Goal: Task Accomplishment & Management: Complete application form

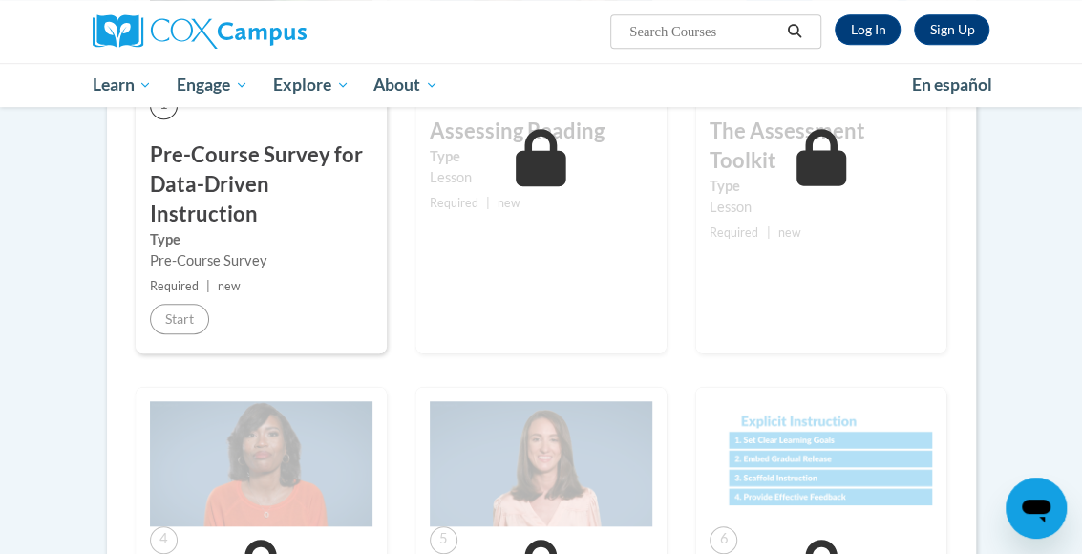
scroll to position [470, 0]
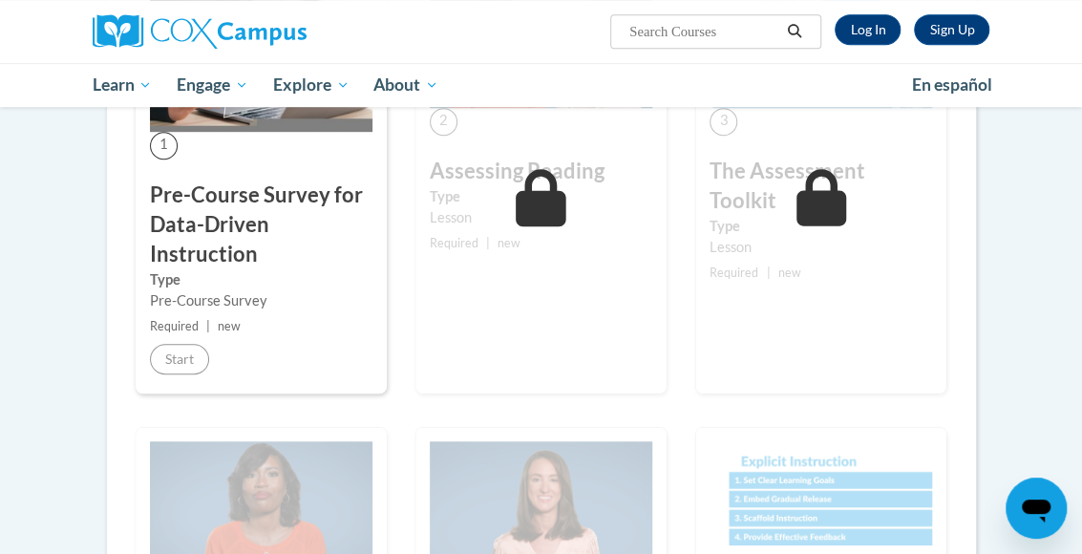
click at [281, 262] on h3 "Pre-Course Survey for Data-Driven Instruction" at bounding box center [261, 225] width 223 height 88
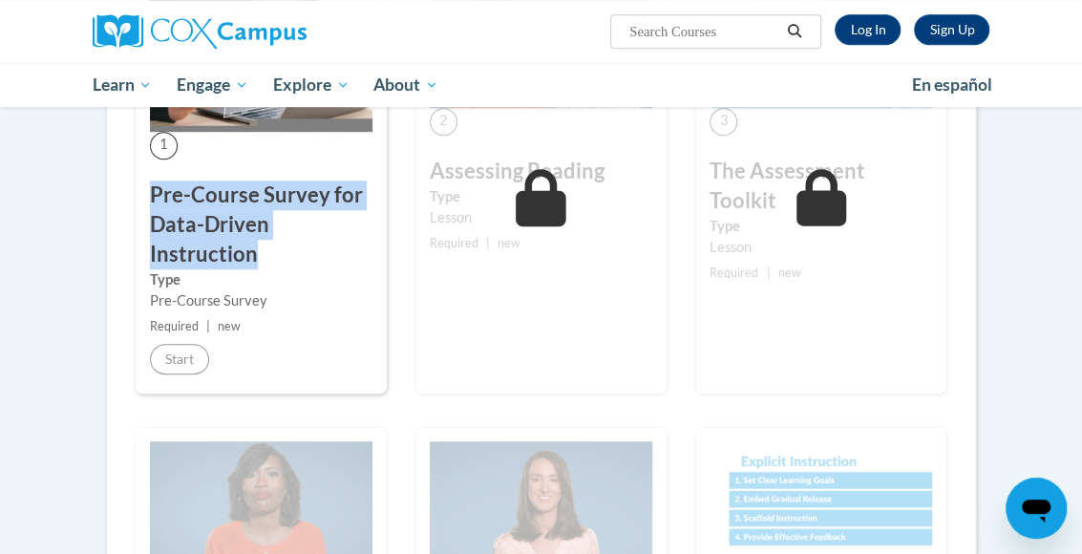
click at [281, 262] on h3 "Pre-Course Survey for Data-Driven Instruction" at bounding box center [261, 225] width 223 height 88
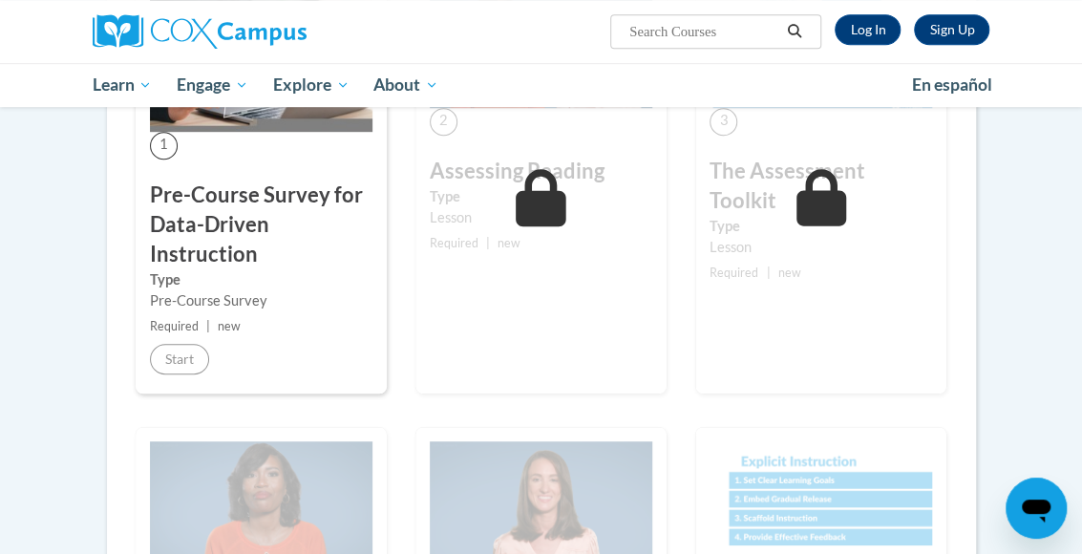
click at [535, 72] on ul "My Learning My Learning My Course Progress Certificates My Action Plans Group D…" at bounding box center [490, 85] width 820 height 44
click at [519, 280] on div "2 Assessing Reading Type Lesson Required | new Start Details Feedback" at bounding box center [540, 180] width 251 height 425
click at [514, 276] on div "2 Assessing Reading Type Lesson Required | new Start Details Feedback" at bounding box center [540, 180] width 251 height 425
click at [577, 373] on div "2 Assessing Reading Type Lesson Required | new Start Details Feedback" at bounding box center [540, 180] width 251 height 425
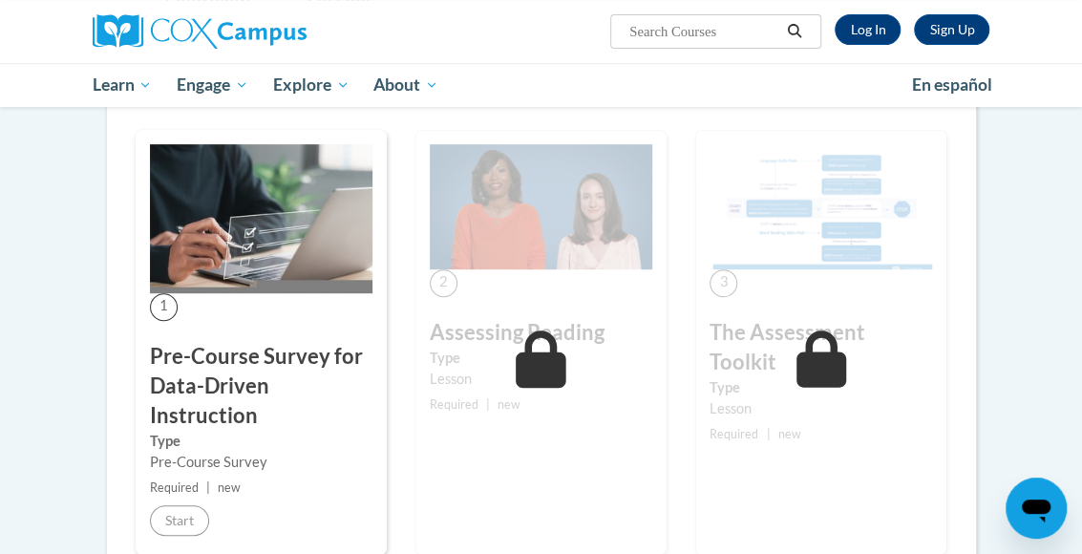
scroll to position [0, 0]
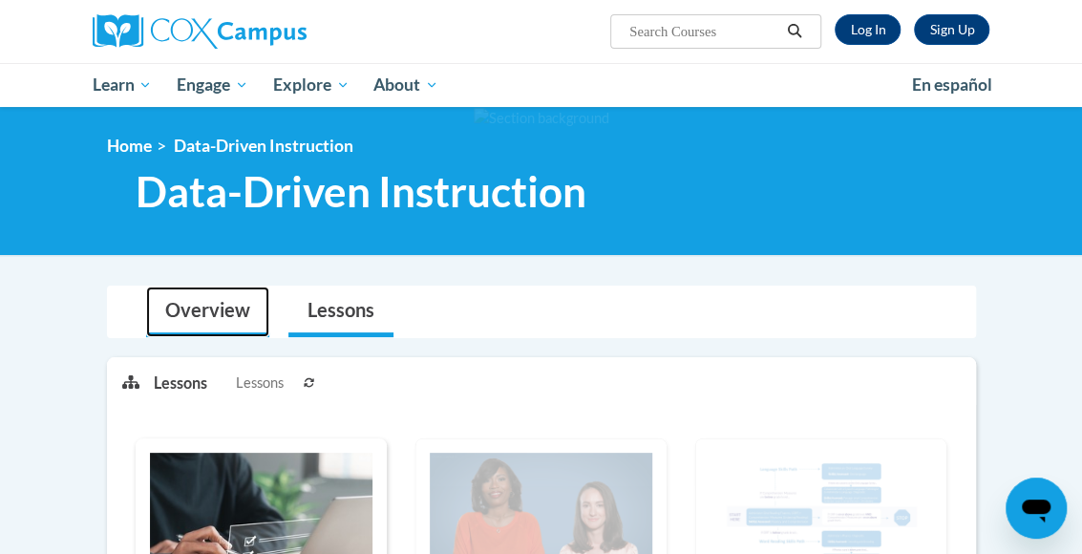
click at [202, 322] on link "Overview" at bounding box center [207, 312] width 123 height 51
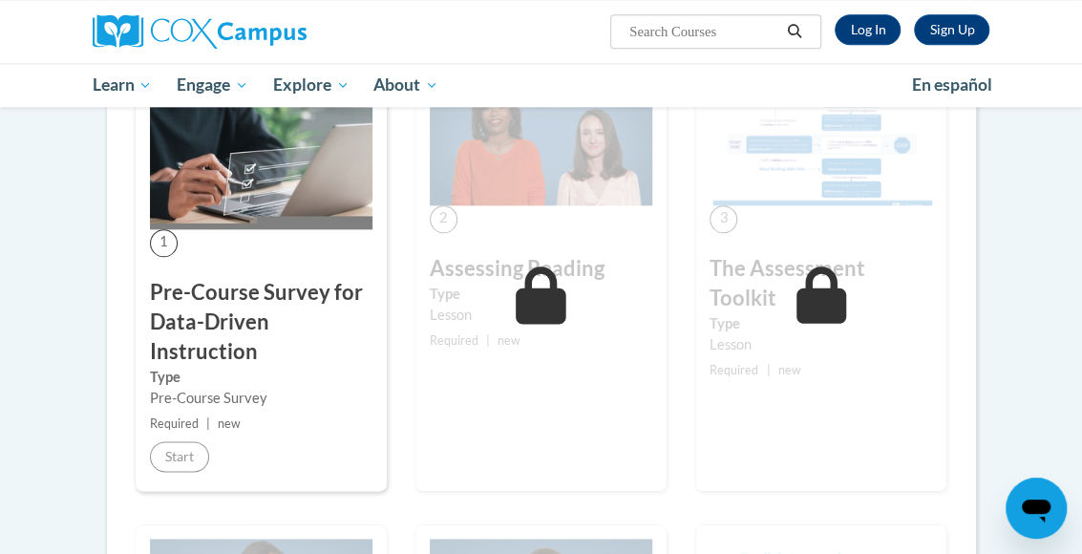
scroll to position [917, 0]
click at [186, 470] on div "1 Pre-Course Survey for Data-Driven Instruction Type Pre-Course Survey Required…" at bounding box center [261, 277] width 251 height 425
click at [273, 256] on div "1 Pre-Course Survey for Data-Driven Instruction Type Pre-Course Survey Required…" at bounding box center [261, 277] width 251 height 425
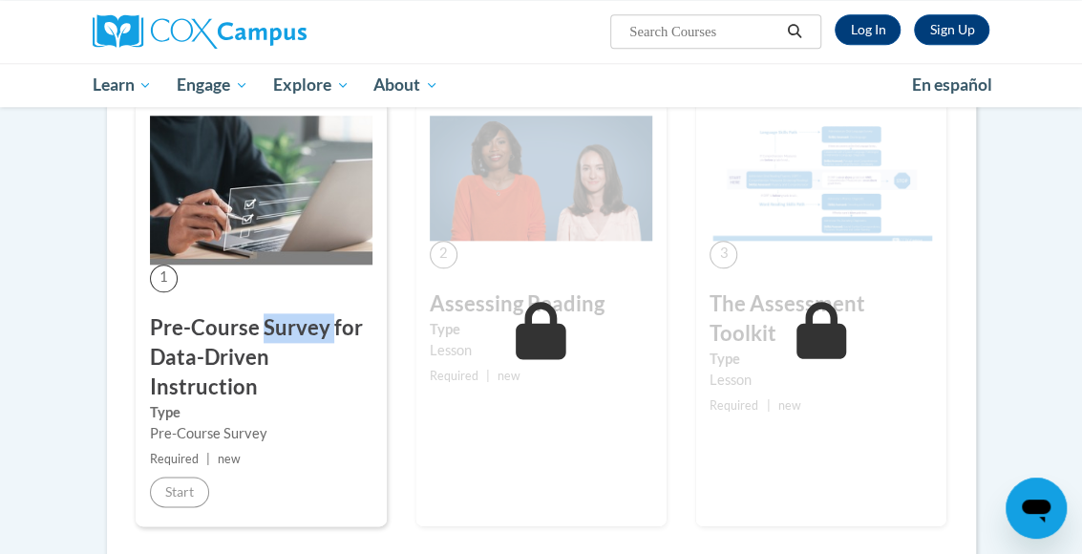
scroll to position [759, 0]
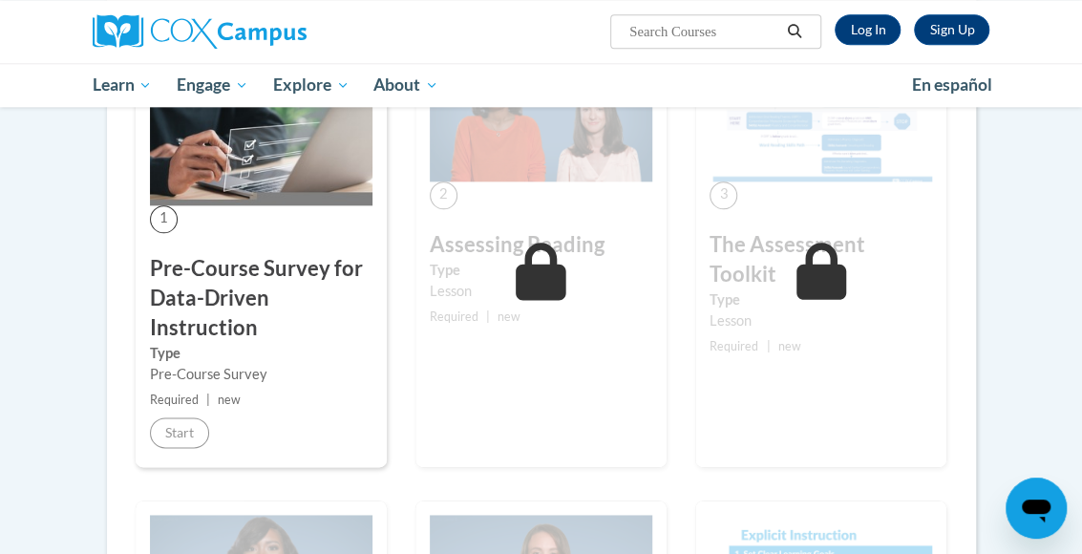
scroll to position [950, 0]
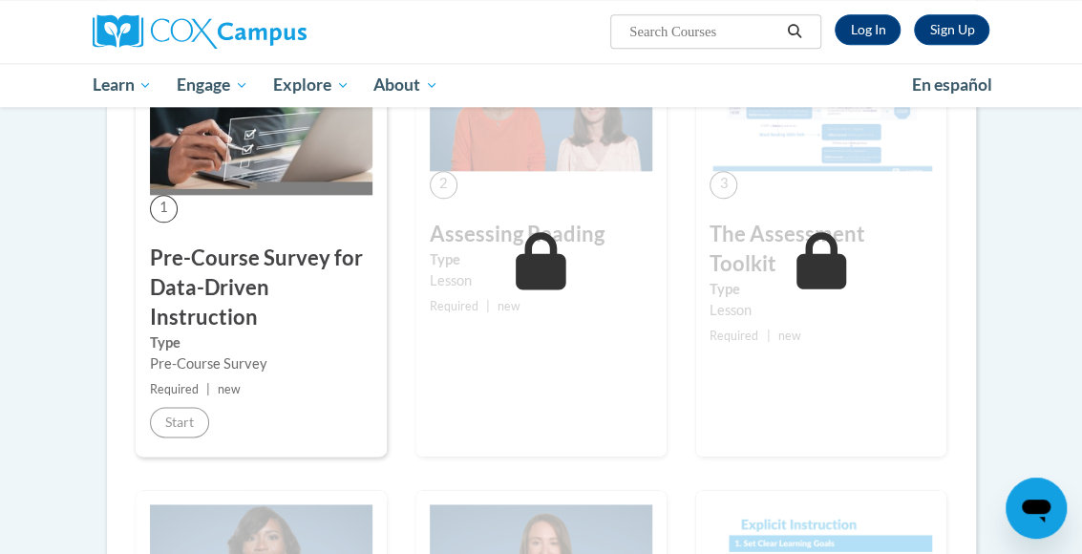
click at [462, 253] on label "Type" at bounding box center [541, 259] width 223 height 21
click at [454, 254] on label "Type" at bounding box center [541, 259] width 223 height 21
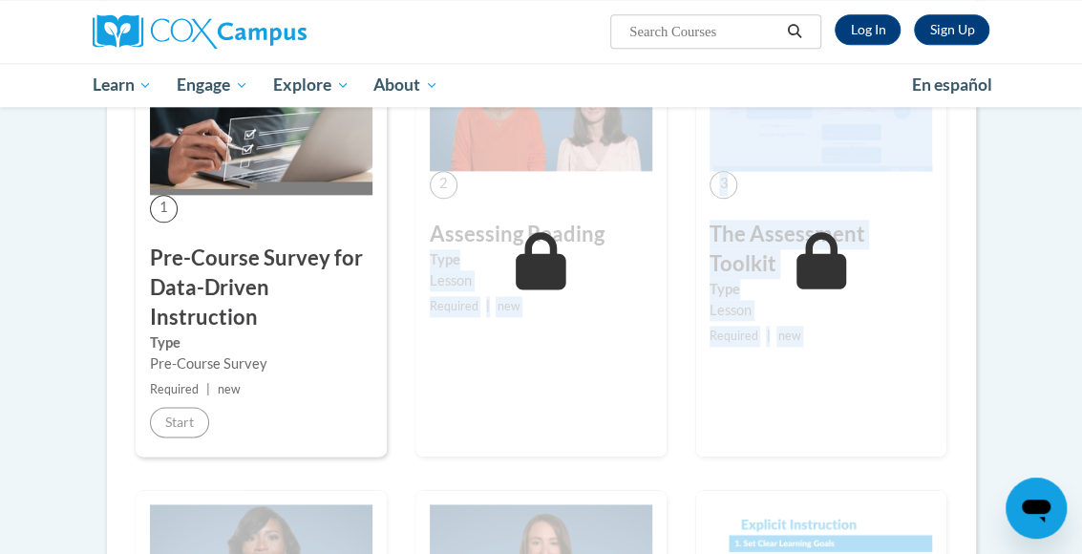
drag, startPoint x: 454, startPoint y: 254, endPoint x: 992, endPoint y: 324, distance: 543.2
click at [992, 324] on div "Toggle navigation Overview Lessons Data-Driven Instruction Key Dates Starts 02/…" at bounding box center [541, 388] width 927 height 2109
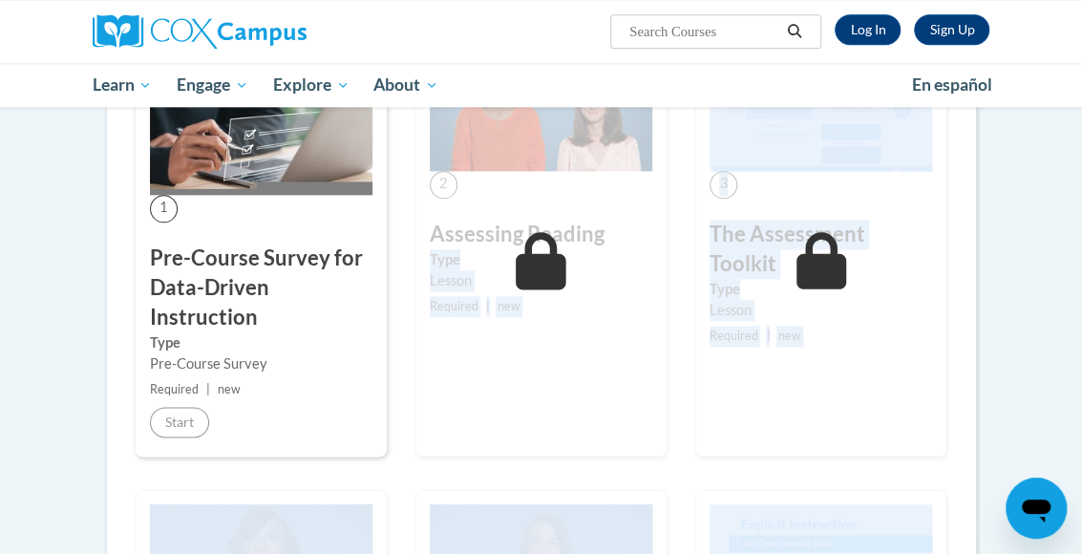
drag, startPoint x: 992, startPoint y: 324, endPoint x: 1029, endPoint y: 398, distance: 82.9
click at [1029, 398] on body "Sign Up Log In Search Search... Toggle navigation My Learning My Learning My Co…" at bounding box center [541, 404] width 1082 height 2709
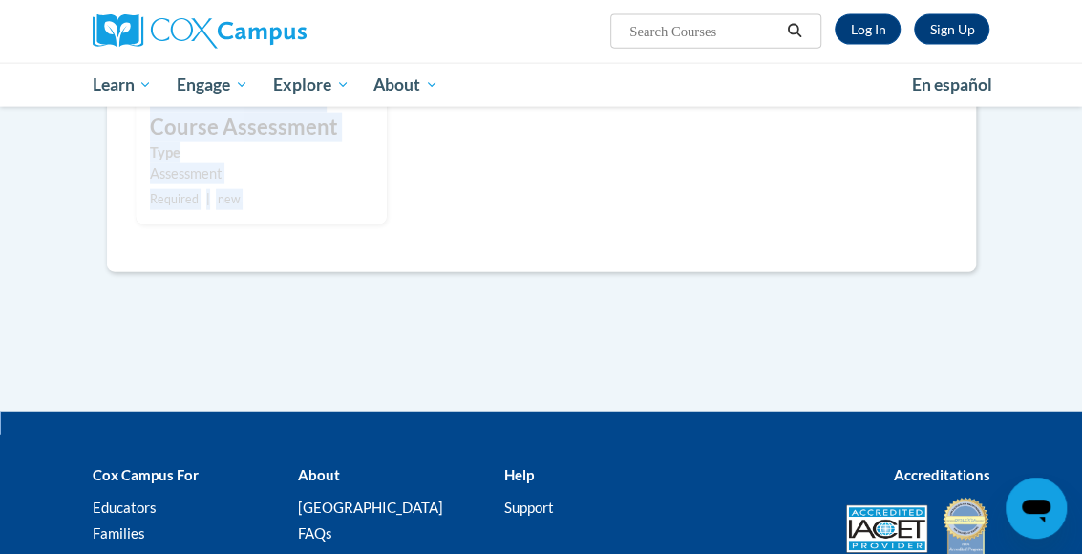
scroll to position [2046, 0]
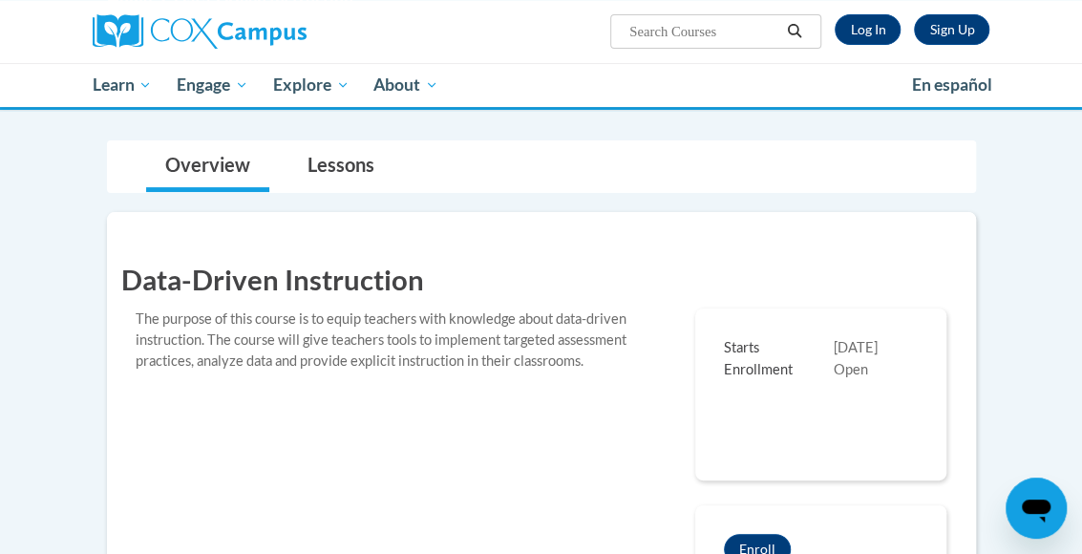
scroll to position [0, 0]
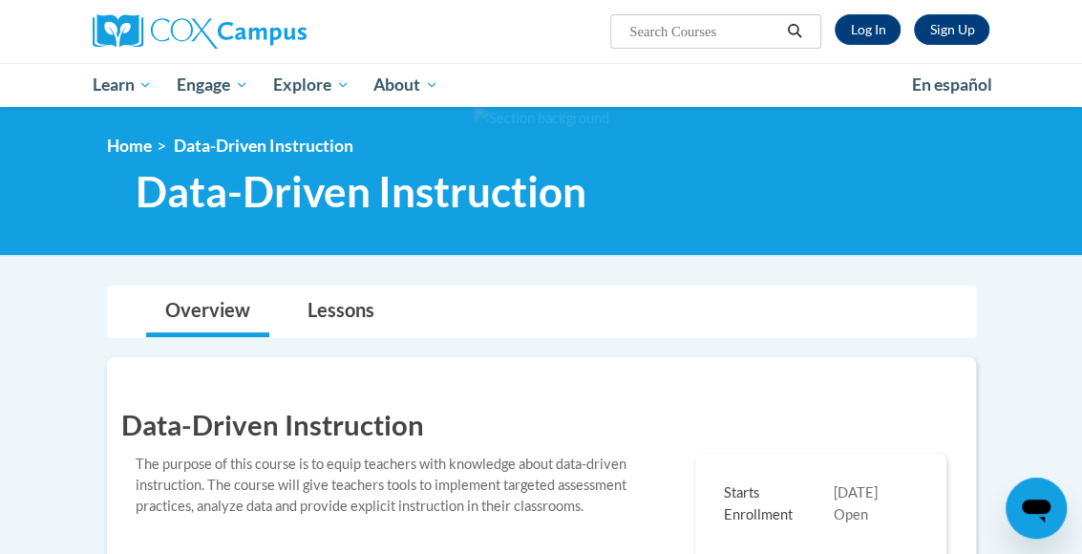
click at [850, 516] on span "Open" at bounding box center [851, 514] width 34 height 16
click at [851, 524] on div "Starts 02/09/2025 Enrollment Open" at bounding box center [820, 504] width 251 height 101
click at [851, 523] on div "Starts 02/09/2025 Enrollment Open" at bounding box center [820, 504] width 251 height 101
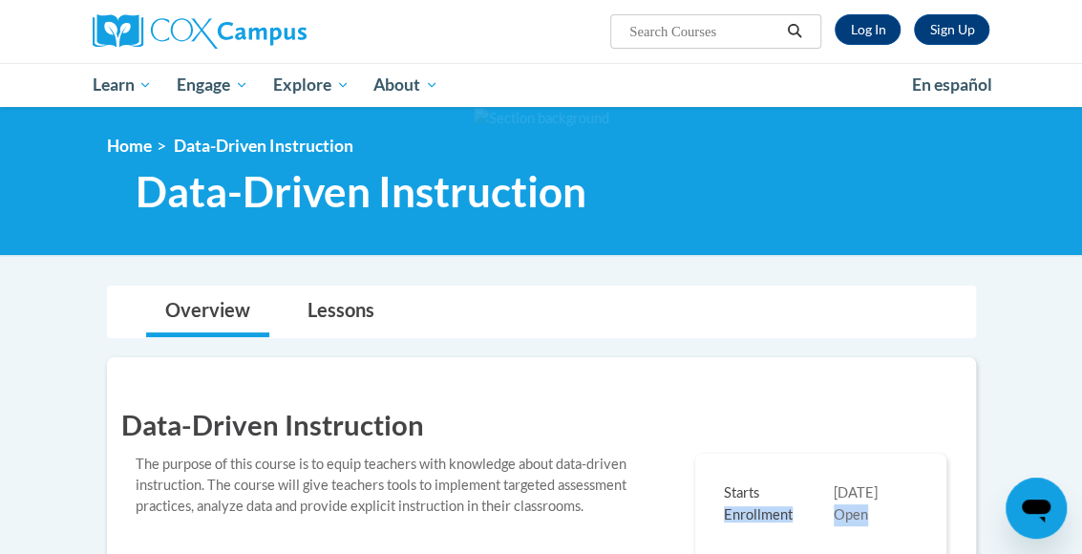
click at [847, 516] on span "Open" at bounding box center [851, 514] width 34 height 16
click at [584, 245] on div at bounding box center [541, 181] width 1082 height 148
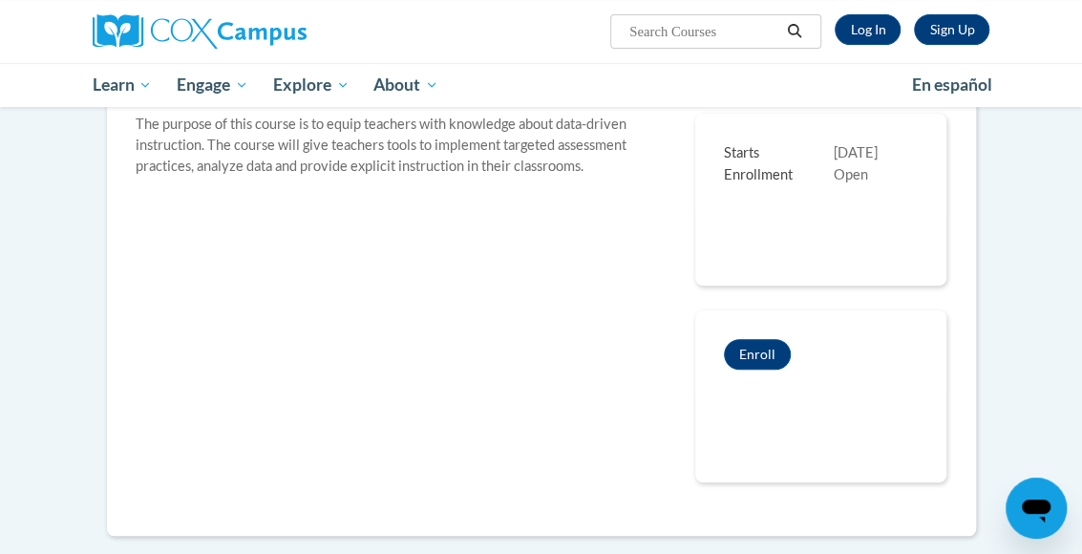
scroll to position [377, 0]
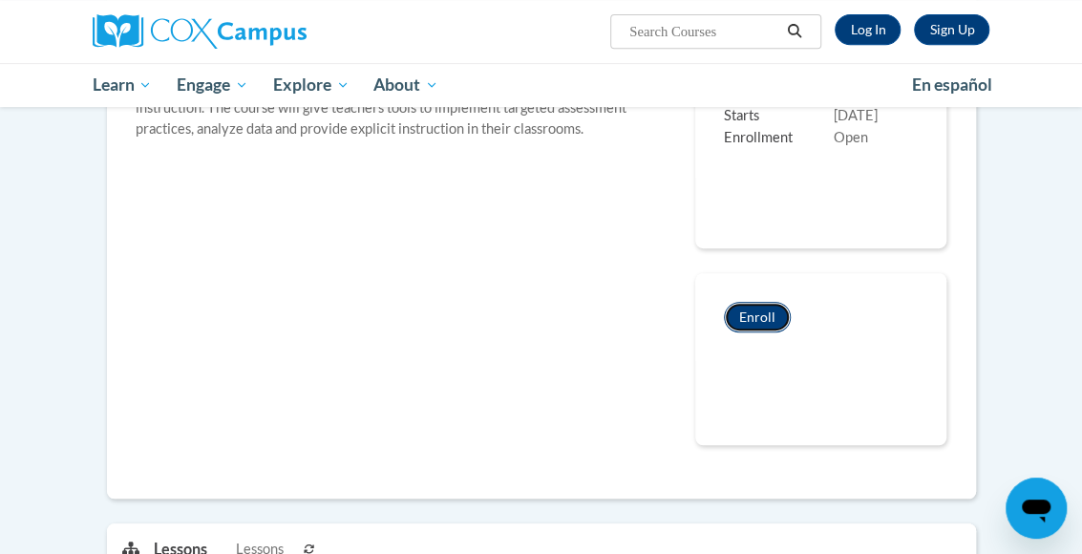
click at [756, 309] on button "Enroll" at bounding box center [757, 317] width 67 height 31
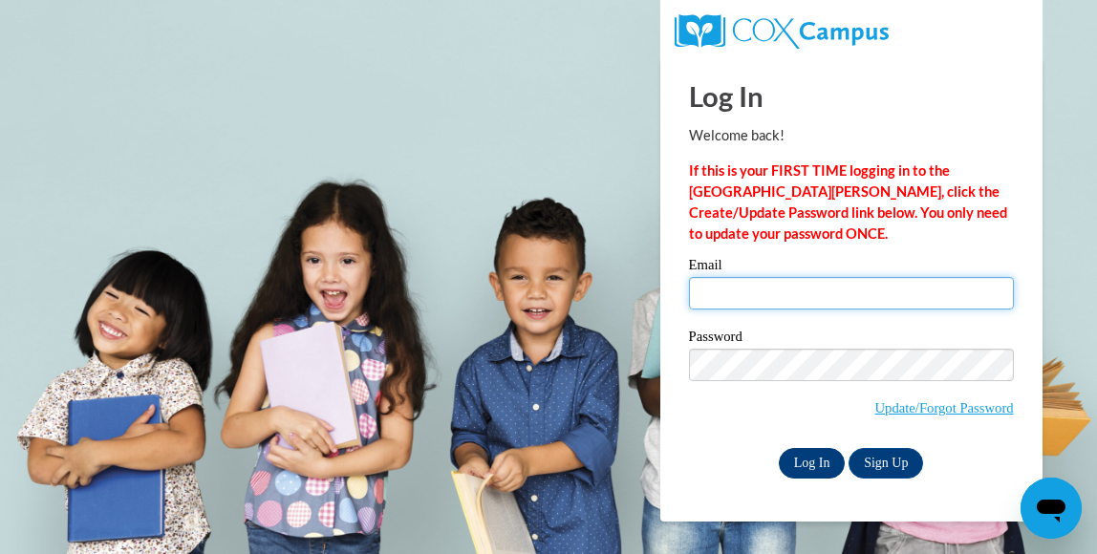
type input "[EMAIL_ADDRESS][DOMAIN_NAME]"
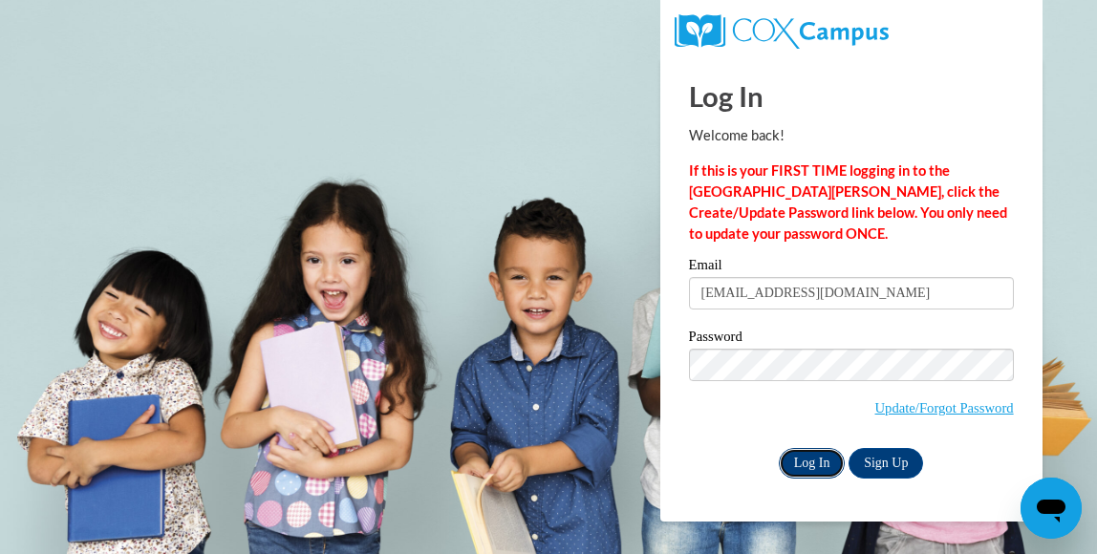
click at [807, 464] on input "Log In" at bounding box center [811, 463] width 67 height 31
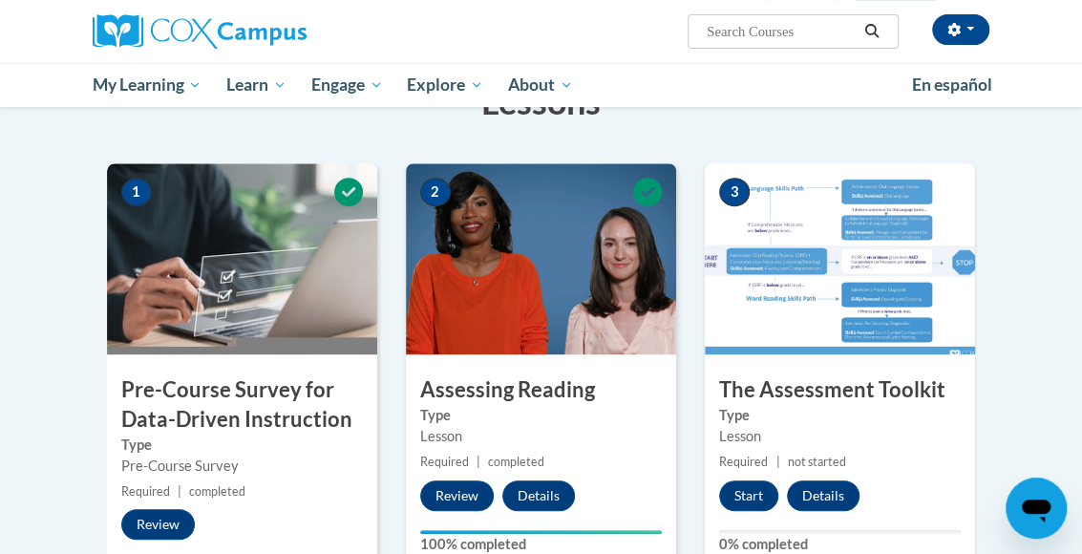
scroll to position [344, 0]
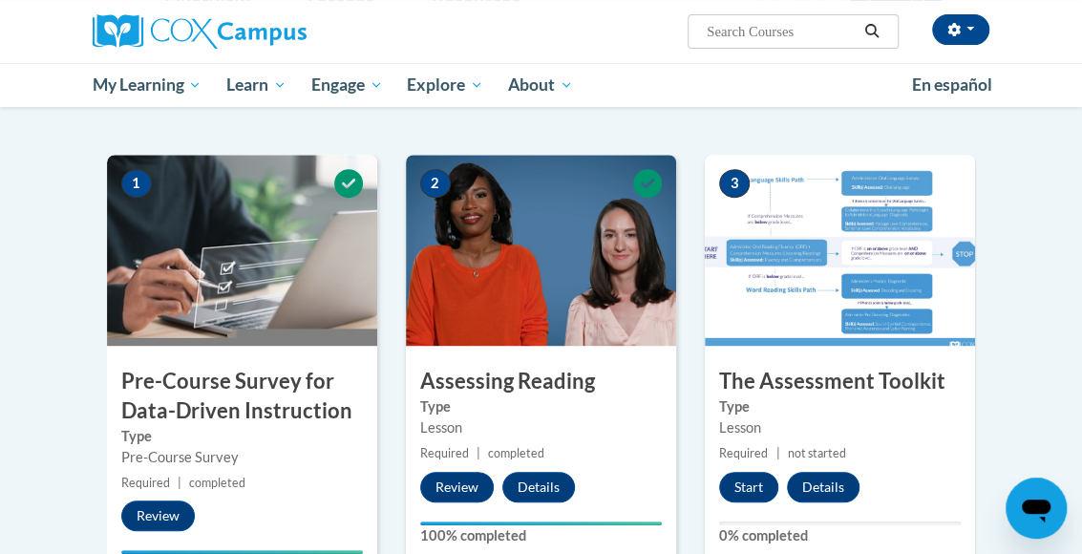
drag, startPoint x: 1089, startPoint y: 541, endPoint x: 1035, endPoint y: 128, distance: 416.1
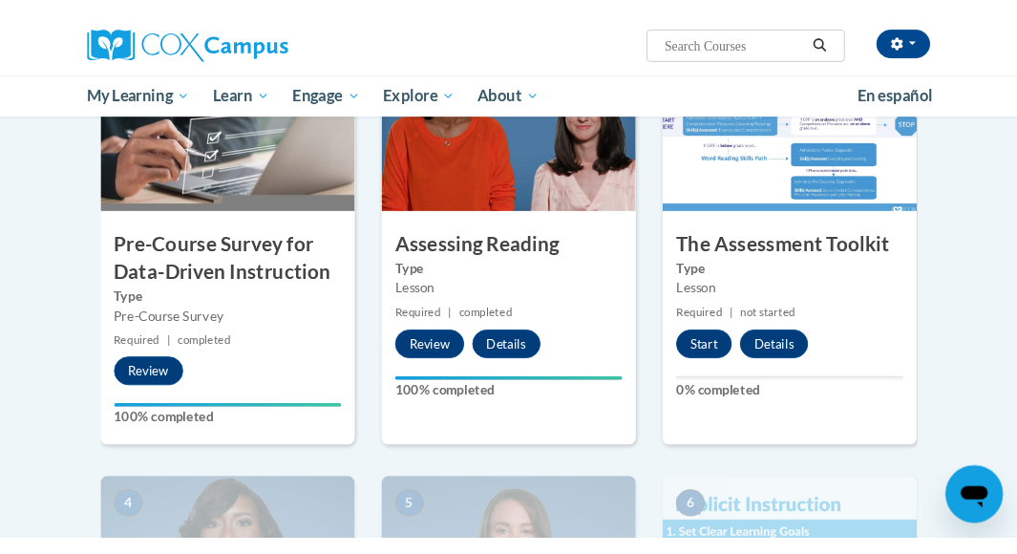
scroll to position [497, 0]
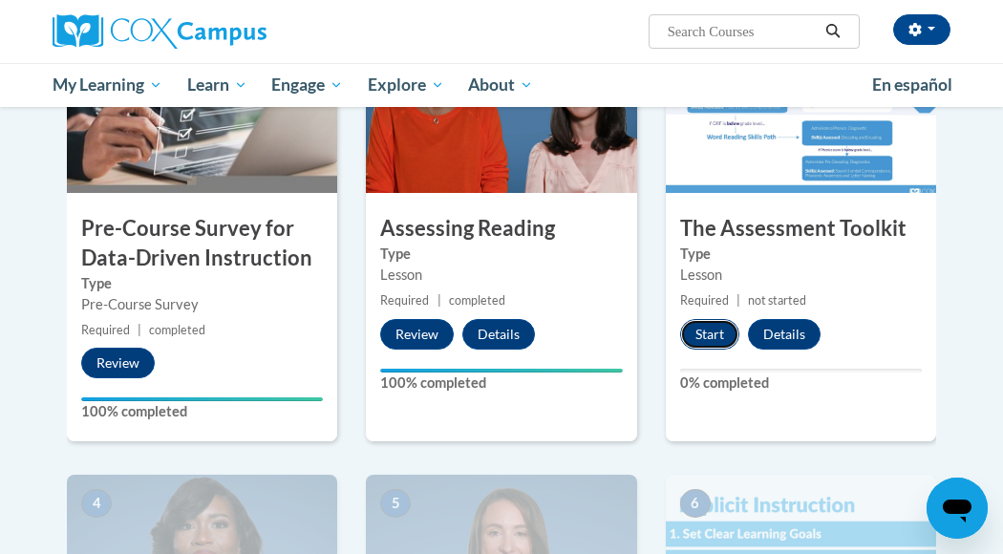
click at [702, 326] on button "Start" at bounding box center [709, 334] width 59 height 31
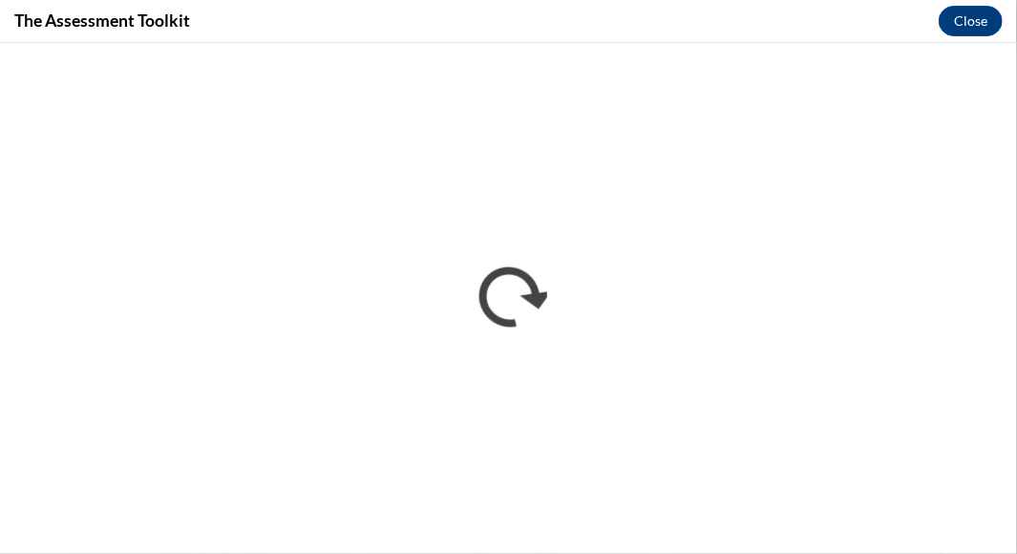
scroll to position [0, 0]
